Goal: Find contact information: Find contact information

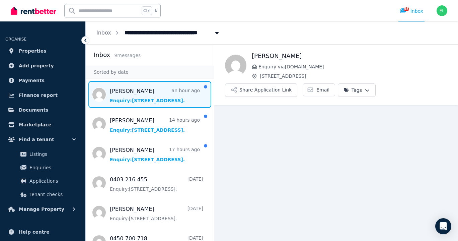
click at [147, 96] on span "Message list" at bounding box center [150, 94] width 128 height 27
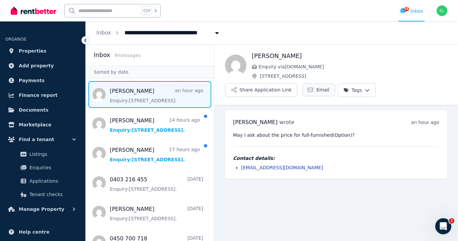
click at [316, 91] on span "Email" at bounding box center [322, 89] width 13 height 7
click at [317, 89] on span "Email" at bounding box center [322, 89] width 13 height 7
click at [316, 90] on span "Email" at bounding box center [322, 89] width 13 height 7
click at [393, 86] on div "[PERSON_NAME] Enquiry via [DOMAIN_NAME] [STREET_ADDRESS] Share Application Link…" at bounding box center [336, 74] width 244 height 46
click at [318, 89] on span "Email" at bounding box center [322, 89] width 13 height 7
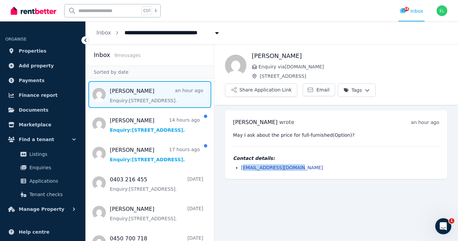
drag, startPoint x: 296, startPoint y: 167, endPoint x: 244, endPoint y: 167, distance: 52.6
click at [244, 167] on li "[EMAIL_ADDRESS][DOMAIN_NAME]" at bounding box center [340, 167] width 198 height 7
drag, startPoint x: 242, startPoint y: 168, endPoint x: 339, endPoint y: 168, distance: 97.4
click at [339, 168] on li "[EMAIL_ADDRESS][DOMAIN_NAME]" at bounding box center [340, 167] width 198 height 7
click at [302, 175] on div "[PERSON_NAME] wrote an hour ago 12:17 pm [DATE][DATE] May I ask about the price…" at bounding box center [336, 144] width 222 height 69
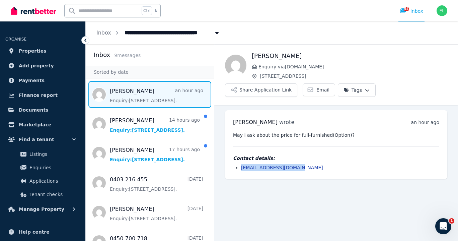
drag, startPoint x: 296, startPoint y: 167, endPoint x: 237, endPoint y: 168, distance: 58.6
click at [241, 168] on li "[EMAIL_ADDRESS][DOMAIN_NAME]" at bounding box center [340, 167] width 198 height 7
copy link "[EMAIL_ADDRESS][DOMAIN_NAME]"
